Goal: Task Accomplishment & Management: Manage account settings

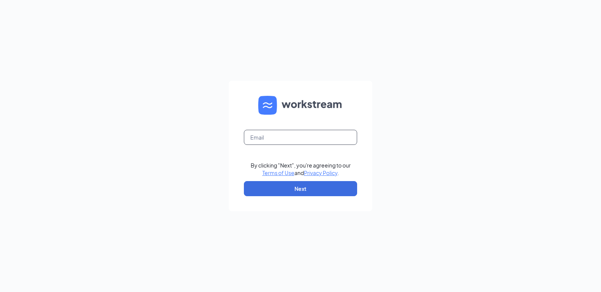
click at [265, 131] on input "text" at bounding box center [300, 137] width 113 height 15
type input "[EMAIL_ADDRESS][DOMAIN_NAME]"
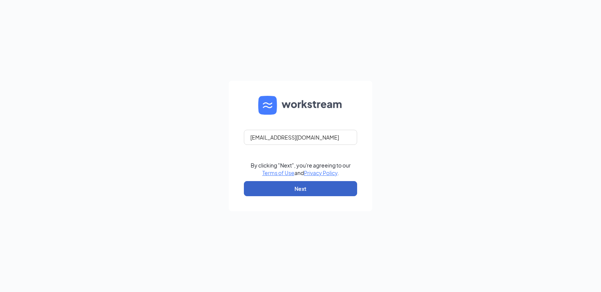
click at [316, 184] on button "Next" at bounding box center [300, 188] width 113 height 15
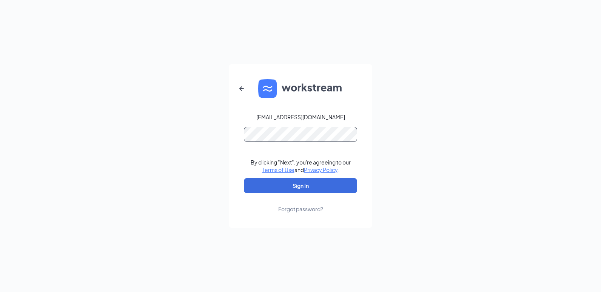
click at [244, 178] on button "Sign In" at bounding box center [300, 185] width 113 height 15
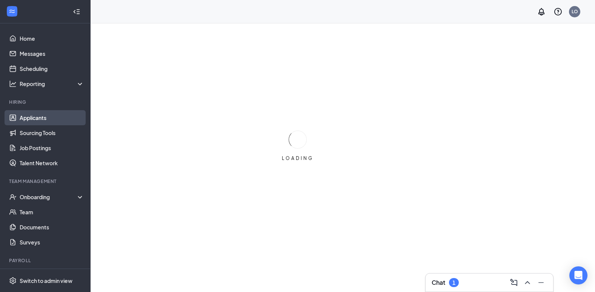
click at [40, 119] on link "Applicants" at bounding box center [52, 117] width 65 height 15
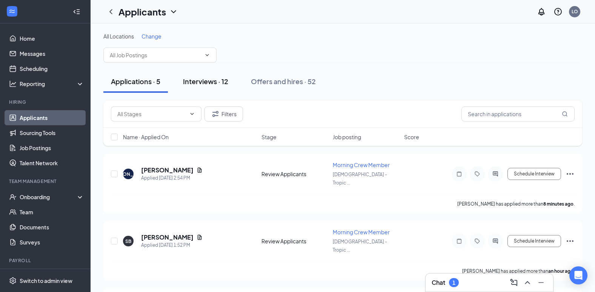
click at [205, 83] on div "Interviews · 12" at bounding box center [205, 81] width 45 height 9
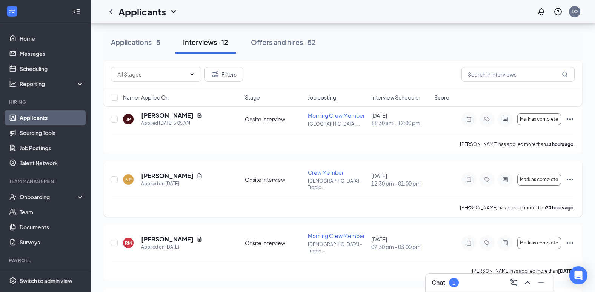
scroll to position [151, 0]
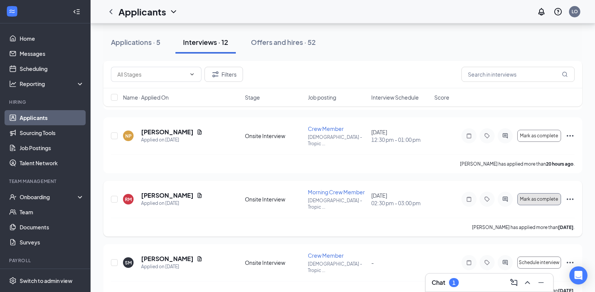
click at [533, 197] on span "Mark as complete" at bounding box center [539, 199] width 38 height 5
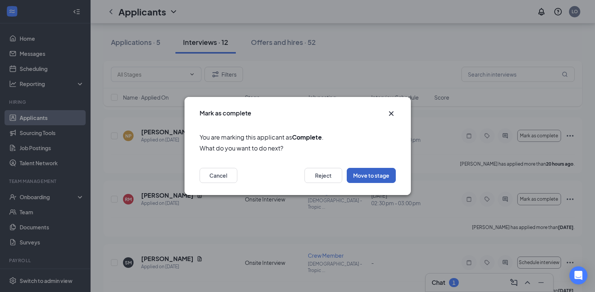
click at [379, 179] on button "Move to stage" at bounding box center [371, 175] width 49 height 15
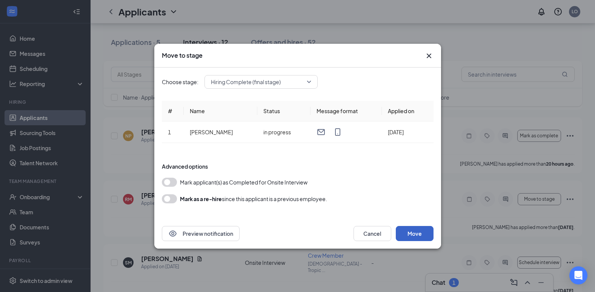
click at [406, 229] on button "Move" at bounding box center [415, 233] width 38 height 15
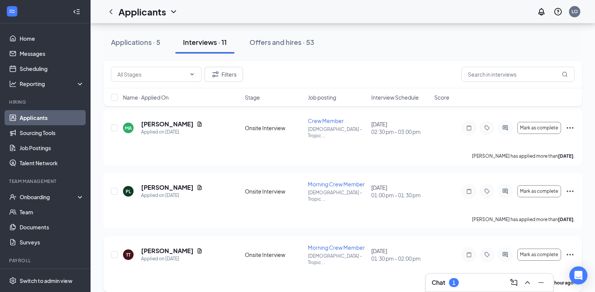
scroll to position [457, 0]
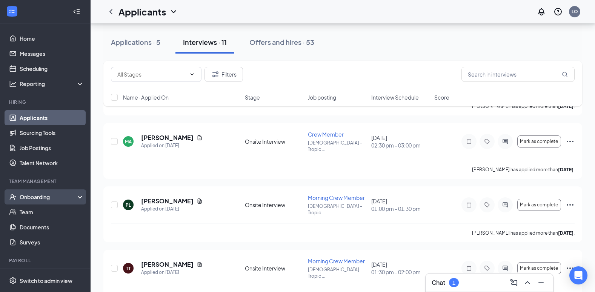
click at [45, 197] on div "Onboarding" at bounding box center [49, 197] width 58 height 8
click at [40, 208] on link "Overview" at bounding box center [52, 212] width 65 height 15
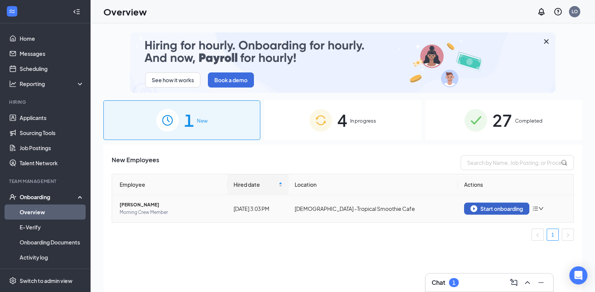
click at [510, 213] on button "Start onboarding" at bounding box center [496, 209] width 65 height 12
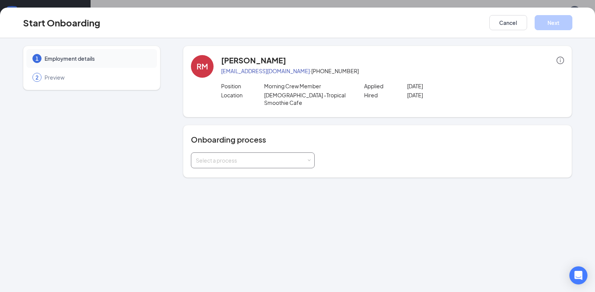
click at [261, 159] on div "Select a process" at bounding box center [251, 161] width 111 height 8
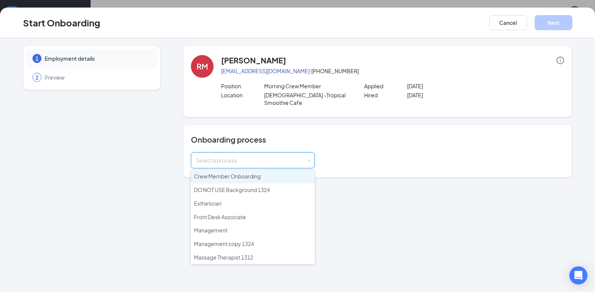
click at [233, 180] on li "Crew Member Onboarding" at bounding box center [253, 177] width 124 height 14
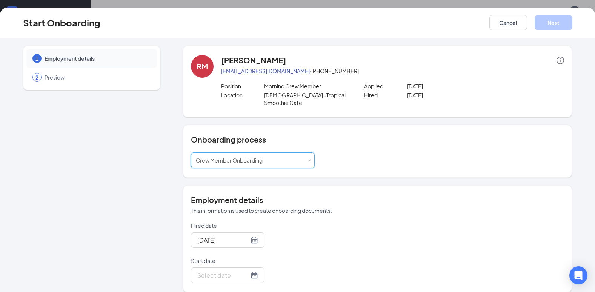
click at [426, 226] on div "Hired date [DATE] Start date" at bounding box center [377, 252] width 373 height 61
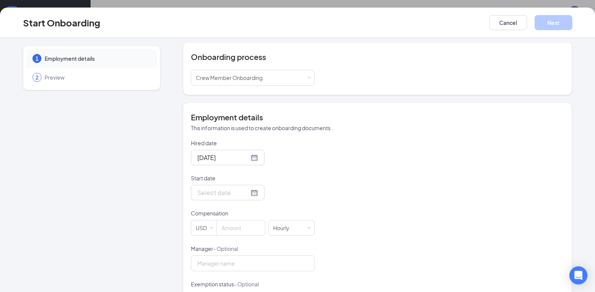
scroll to position [113, 0]
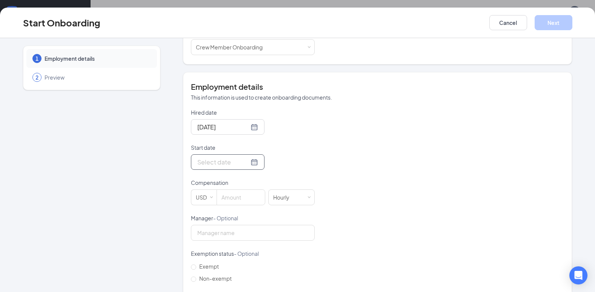
click at [228, 160] on input "Start date" at bounding box center [223, 161] width 52 height 9
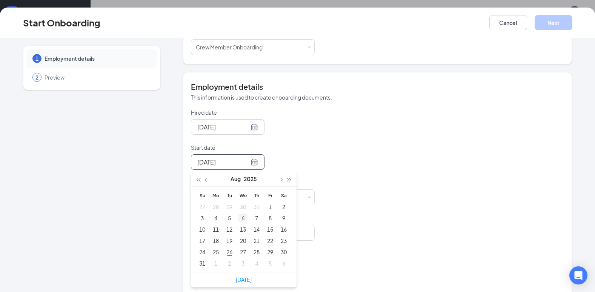
type input "[DATE]"
click at [279, 181] on button "button" at bounding box center [281, 178] width 8 height 15
type input "[DATE]"
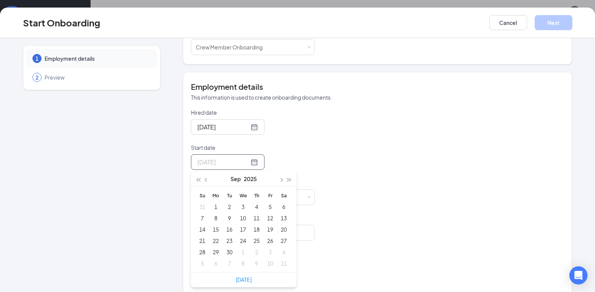
type input "[DATE]"
click at [214, 218] on div "8" at bounding box center [215, 218] width 9 height 9
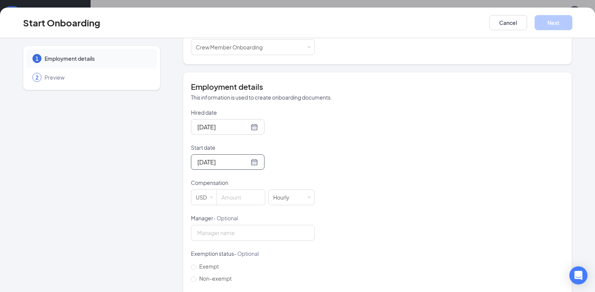
click at [367, 167] on div "Hired date [DATE] Start date [DATE] [DATE] Su Mo Tu We Th Fr Sa 31 1 2 3 4 5 6 …" at bounding box center [377, 214] width 373 height 211
click at [249, 202] on input at bounding box center [241, 197] width 48 height 15
type input "15"
click at [336, 180] on div "Hired date [DATE] Start date [DATE] [DATE] Su Mo Tu We Th Fr Sa 31 1 2 3 4 5 6 …" at bounding box center [377, 214] width 373 height 211
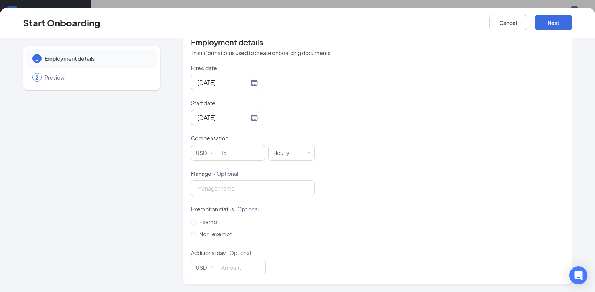
scroll to position [158, 0]
click at [546, 19] on button "Next" at bounding box center [554, 22] width 38 height 15
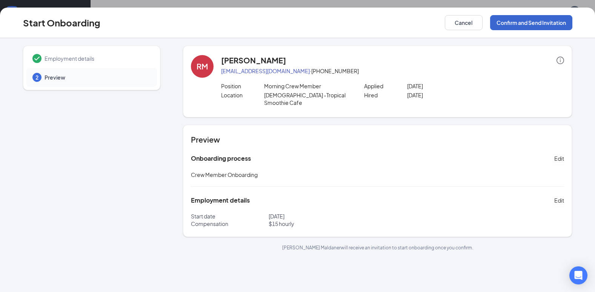
scroll to position [0, 0]
click at [539, 22] on button "Confirm and Send Invitation" at bounding box center [532, 22] width 82 height 15
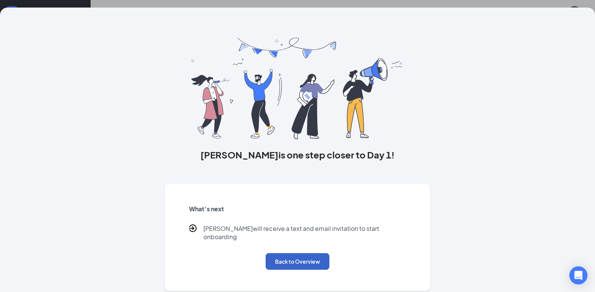
click at [279, 256] on button "Back to Overview" at bounding box center [298, 261] width 64 height 17
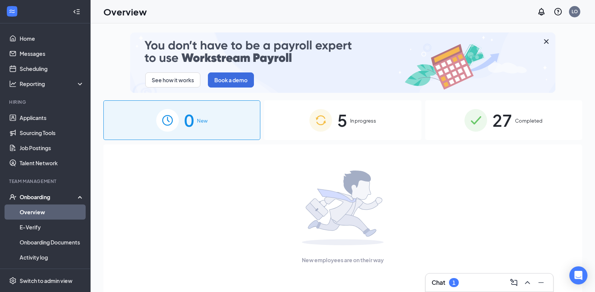
click at [318, 125] on img at bounding box center [321, 120] width 23 height 23
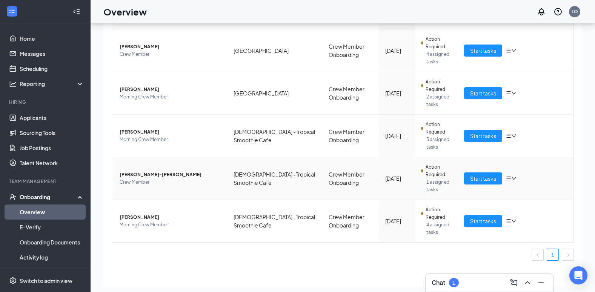
scroll to position [34, 0]
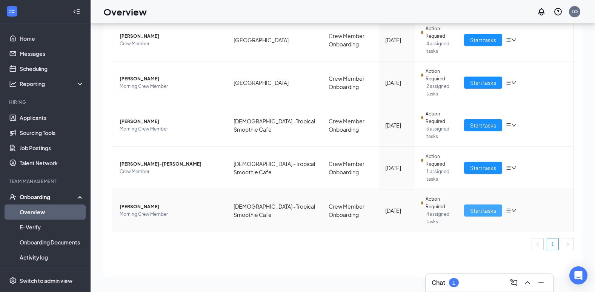
click at [464, 214] on button "Start tasks" at bounding box center [483, 211] width 38 height 12
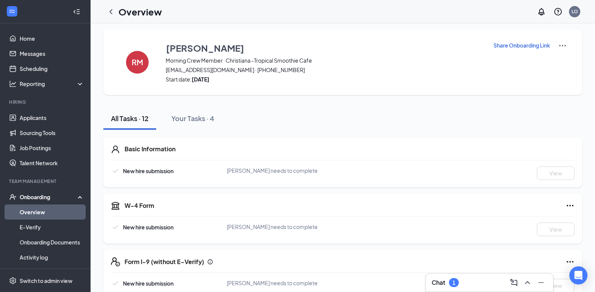
scroll to position [279, 0]
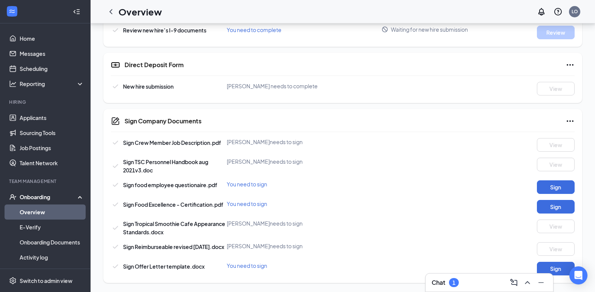
drag, startPoint x: 307, startPoint y: 192, endPoint x: 338, endPoint y: 311, distance: 123.1
click at [547, 267] on button "Sign" at bounding box center [556, 269] width 38 height 14
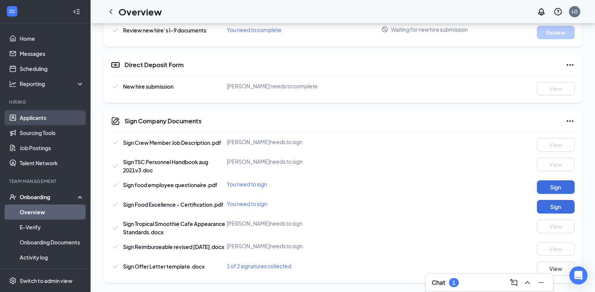
click at [34, 120] on link "Applicants" at bounding box center [52, 117] width 65 height 15
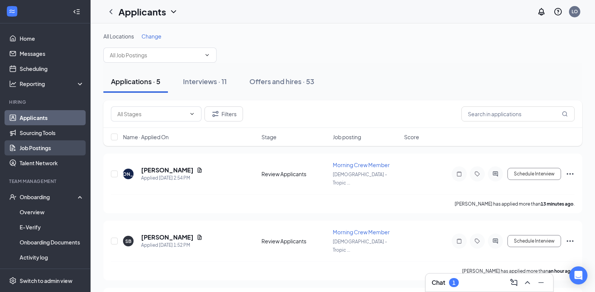
click at [37, 150] on link "Job Postings" at bounding box center [52, 147] width 65 height 15
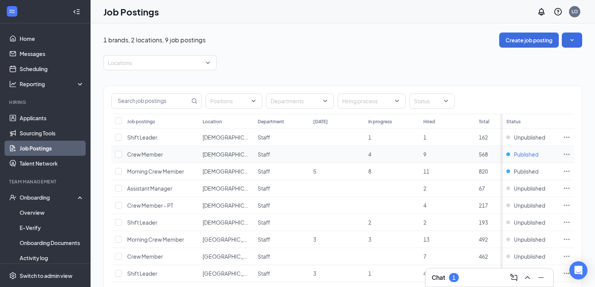
click at [537, 153] on span "Published" at bounding box center [526, 154] width 25 height 8
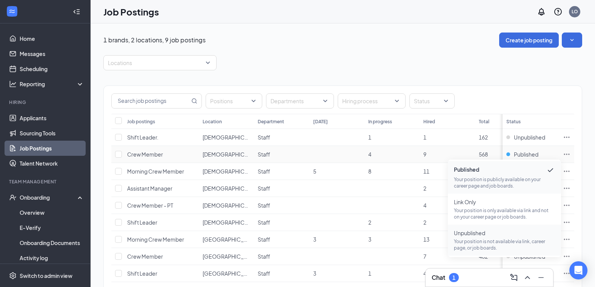
click at [488, 232] on span "Unpublished" at bounding box center [504, 233] width 101 height 8
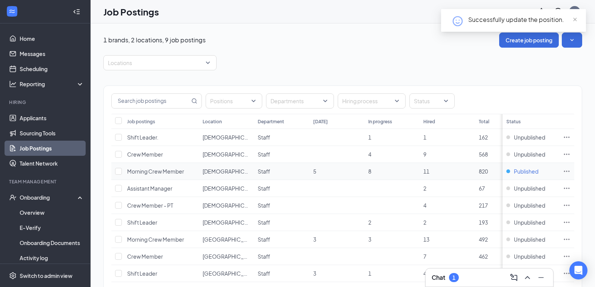
click at [530, 173] on span "Published" at bounding box center [526, 171] width 25 height 8
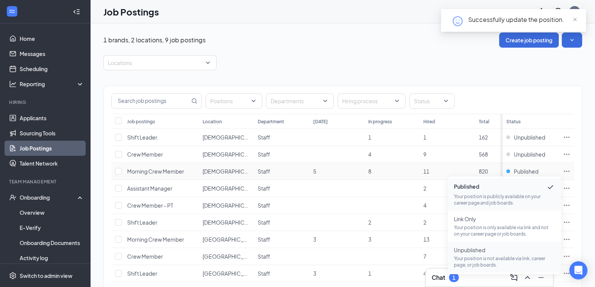
click at [480, 254] on span "Unpublished Your position is not available via link, career page, or job boards." at bounding box center [504, 257] width 101 height 22
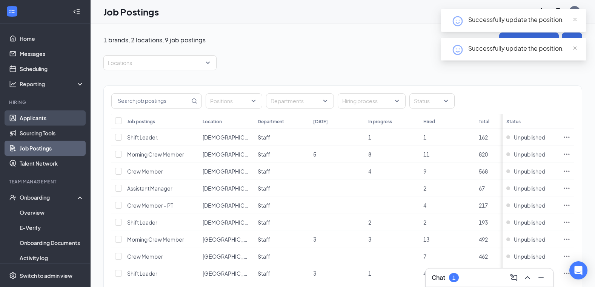
click at [29, 119] on link "Applicants" at bounding box center [52, 117] width 65 height 15
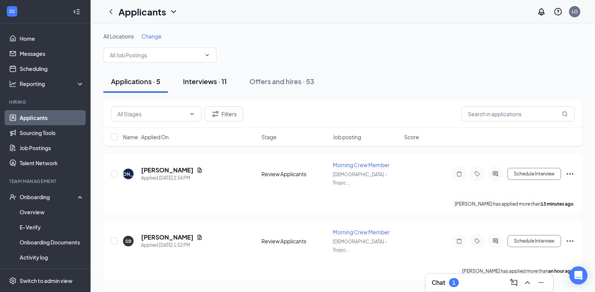
click at [226, 82] on div "Interviews · 11" at bounding box center [205, 81] width 44 height 9
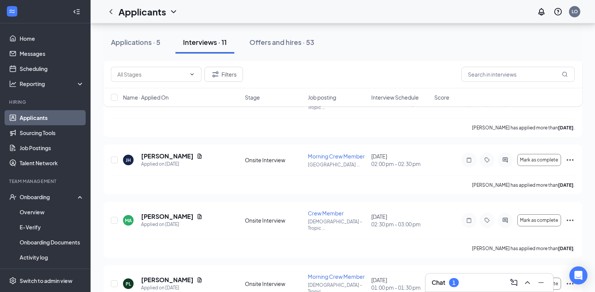
scroll to position [415, 0]
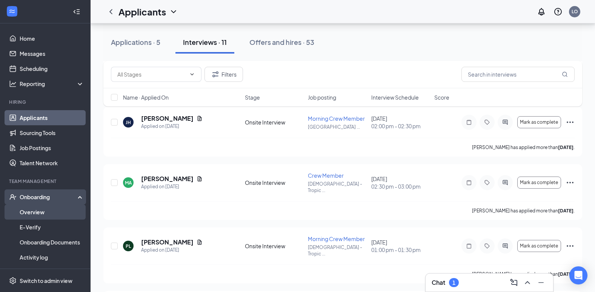
click at [22, 212] on link "Overview" at bounding box center [52, 212] width 65 height 15
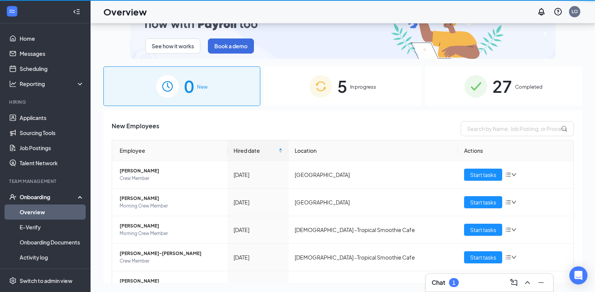
scroll to position [34, 0]
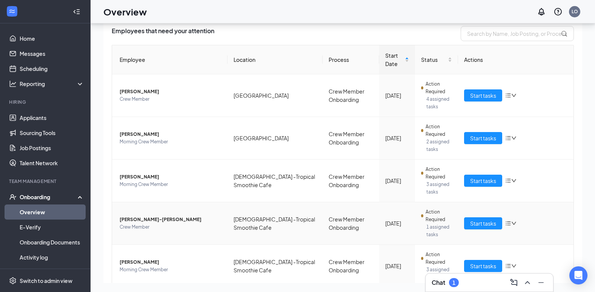
scroll to position [113, 0]
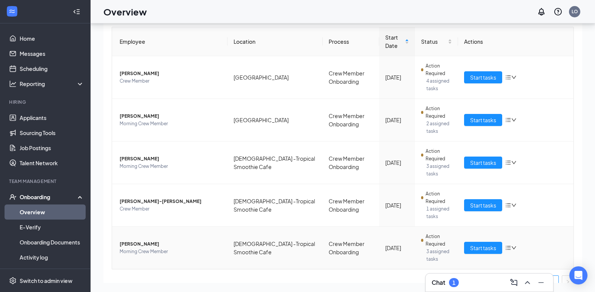
click at [148, 242] on span "[PERSON_NAME]" at bounding box center [171, 245] width 102 height 8
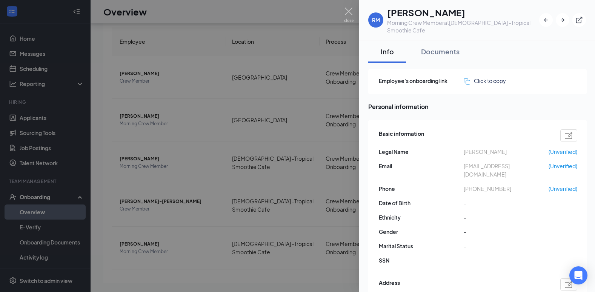
click at [268, 196] on div at bounding box center [297, 146] width 595 height 292
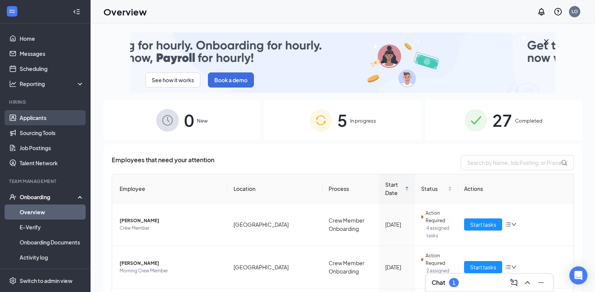
click at [29, 123] on link "Applicants" at bounding box center [52, 117] width 65 height 15
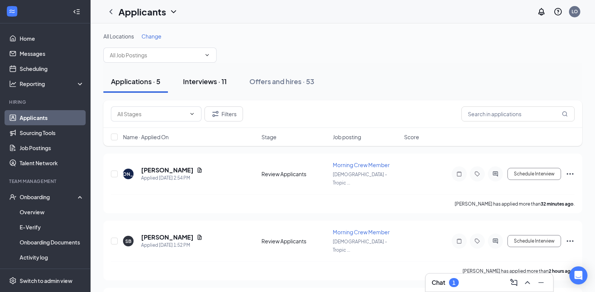
click at [217, 80] on div "Interviews · 11" at bounding box center [205, 81] width 44 height 9
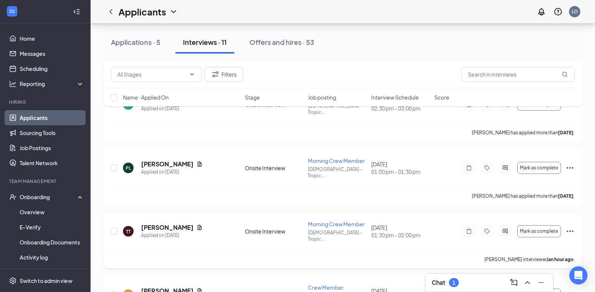
scroll to position [494, 0]
click at [128, 39] on div "Applications · 5" at bounding box center [135, 41] width 49 height 9
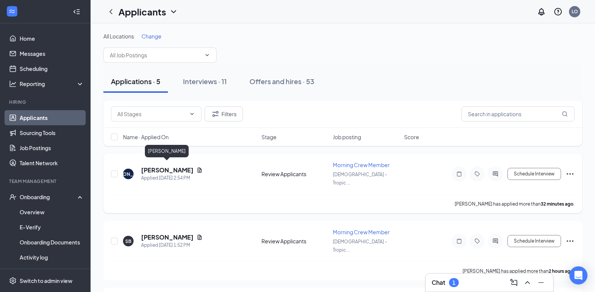
click at [168, 167] on h5 "[PERSON_NAME]" at bounding box center [167, 170] width 52 height 8
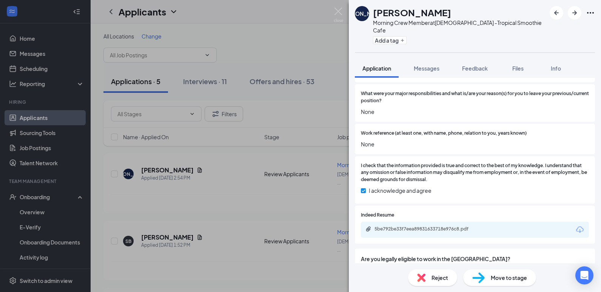
scroll to position [642, 0]
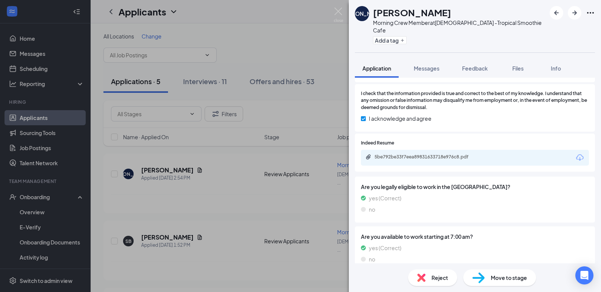
click at [443, 150] on div "5be792be33f7eea89831633718e976c8.pdf" at bounding box center [475, 158] width 228 height 16
click at [443, 154] on div "5be792be33f7eea89831633718e976c8.pdf" at bounding box center [428, 157] width 106 height 6
click at [444, 276] on span "Reject" at bounding box center [440, 278] width 17 height 8
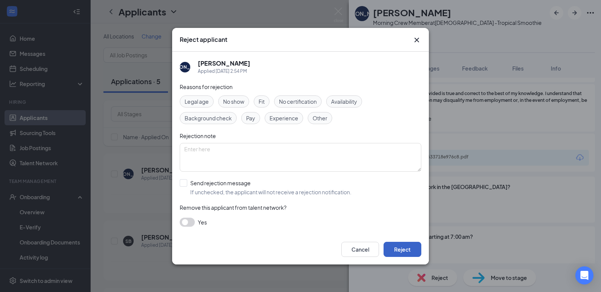
drag, startPoint x: 407, startPoint y: 247, endPoint x: 398, endPoint y: 245, distance: 9.0
click at [407, 247] on button "Reject" at bounding box center [403, 249] width 38 height 15
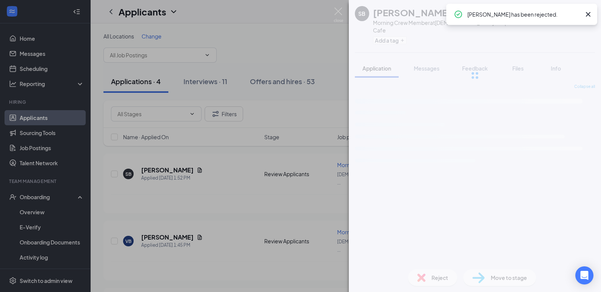
click at [206, 156] on div "SB [PERSON_NAME] Morning Crew Member at Christiana -Tropical Smoothie Cafe Add …" at bounding box center [300, 146] width 601 height 292
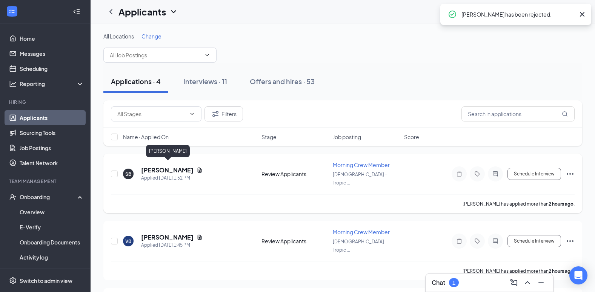
click at [176, 166] on h5 "[PERSON_NAME]" at bounding box center [167, 170] width 52 height 8
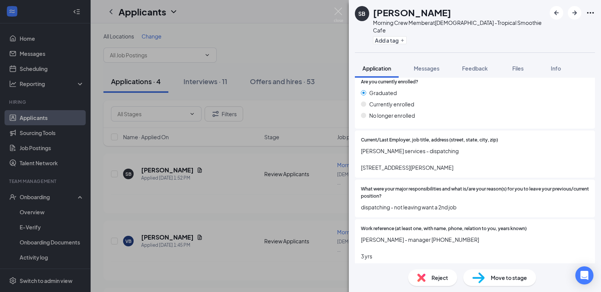
scroll to position [529, 0]
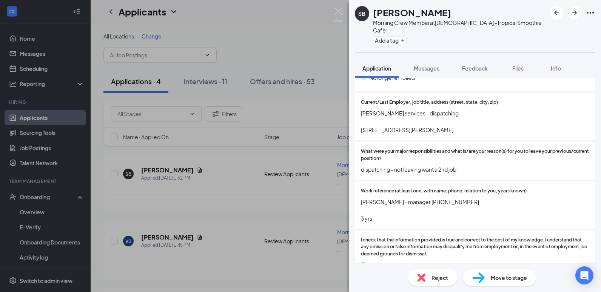
click at [437, 275] on span "Reject" at bounding box center [440, 278] width 17 height 8
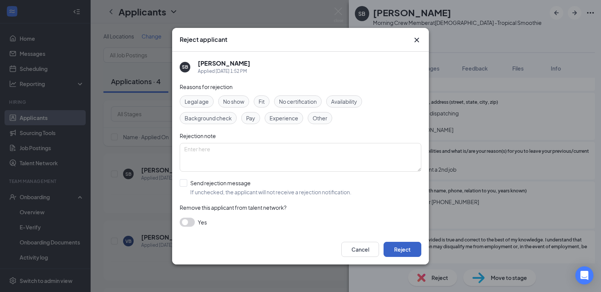
click at [417, 248] on button "Reject" at bounding box center [403, 249] width 38 height 15
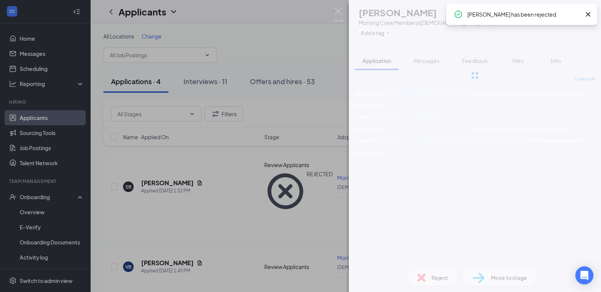
click at [173, 200] on div "VB [PERSON_NAME] Morning Crew Member at Christiana -Tropical Smoothie Cafe Add …" at bounding box center [300, 146] width 601 height 292
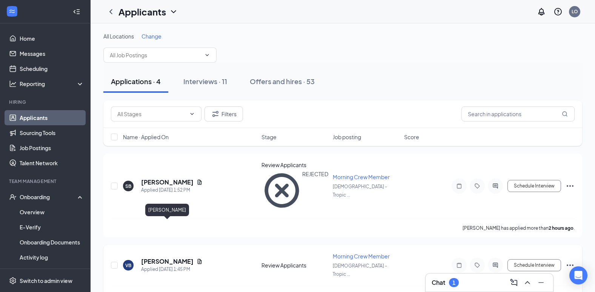
click at [171, 258] on h5 "[PERSON_NAME]" at bounding box center [167, 262] width 52 height 8
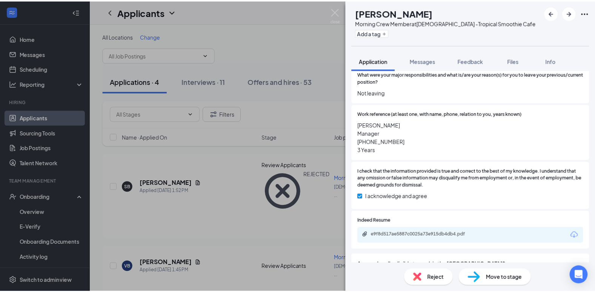
scroll to position [604, 0]
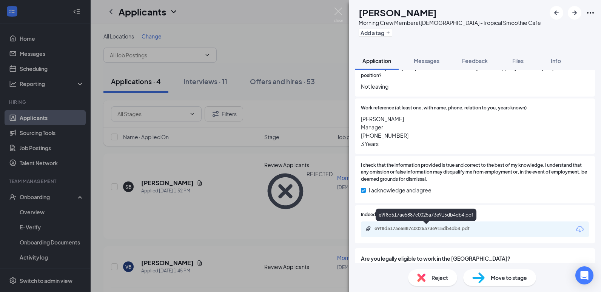
click at [428, 229] on div "e9f8d517ae5887c0025a73e915db4db4.pdf" at bounding box center [428, 229] width 106 height 6
click at [234, 153] on div "VB [PERSON_NAME] Morning Crew Member at Christiana -Tropical Smoothie Cafe Add …" at bounding box center [300, 146] width 601 height 292
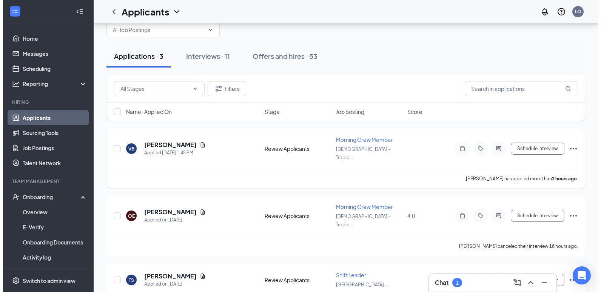
scroll to position [41, 0]
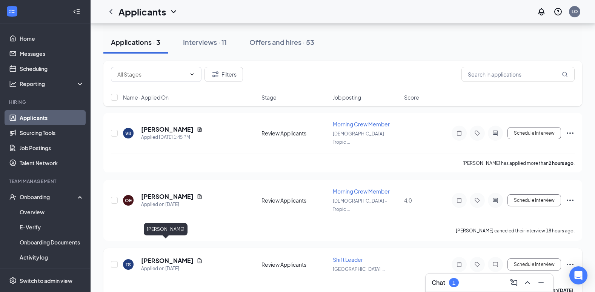
click at [159, 257] on h5 "[PERSON_NAME]" at bounding box center [167, 261] width 52 height 8
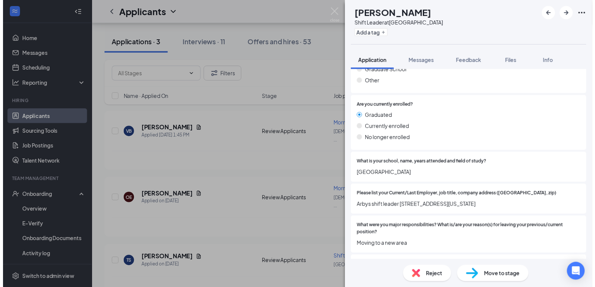
scroll to position [378, 0]
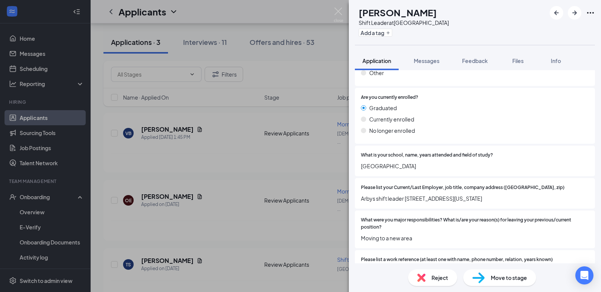
drag, startPoint x: 273, startPoint y: 214, endPoint x: 91, endPoint y: 130, distance: 200.4
click at [267, 214] on div "TS [PERSON_NAME] Shift Leader at [GEOGRAPHIC_DATA] Add a tag Application Messag…" at bounding box center [300, 146] width 601 height 292
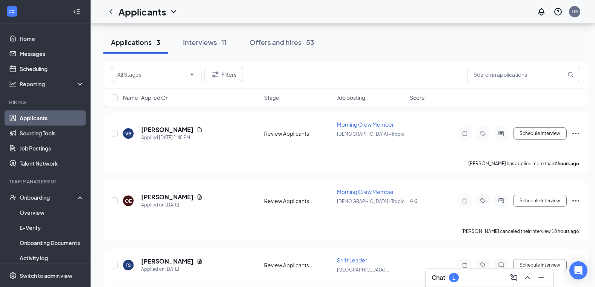
click at [40, 113] on link "Applicants" at bounding box center [52, 117] width 65 height 15
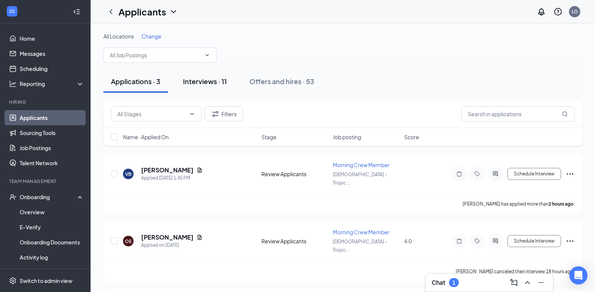
click at [204, 81] on div "Interviews · 11" at bounding box center [205, 81] width 44 height 9
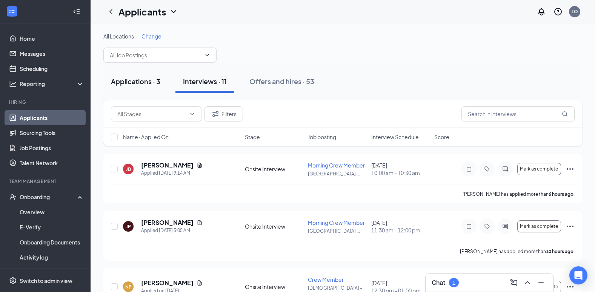
click at [152, 83] on div "Applications · 3" at bounding box center [135, 81] width 49 height 9
